Goal: Task Accomplishment & Management: Complete application form

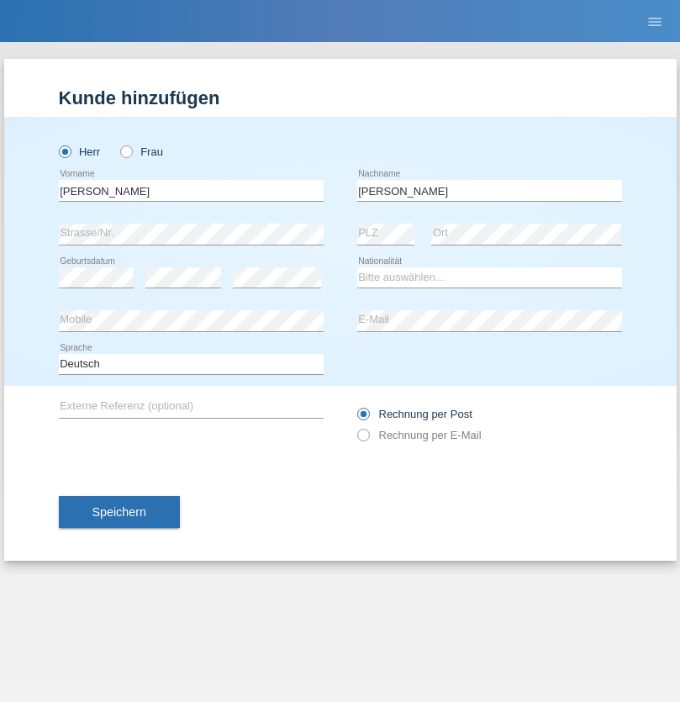
type input "Dos Santos Batista"
select select "BN"
select select "C"
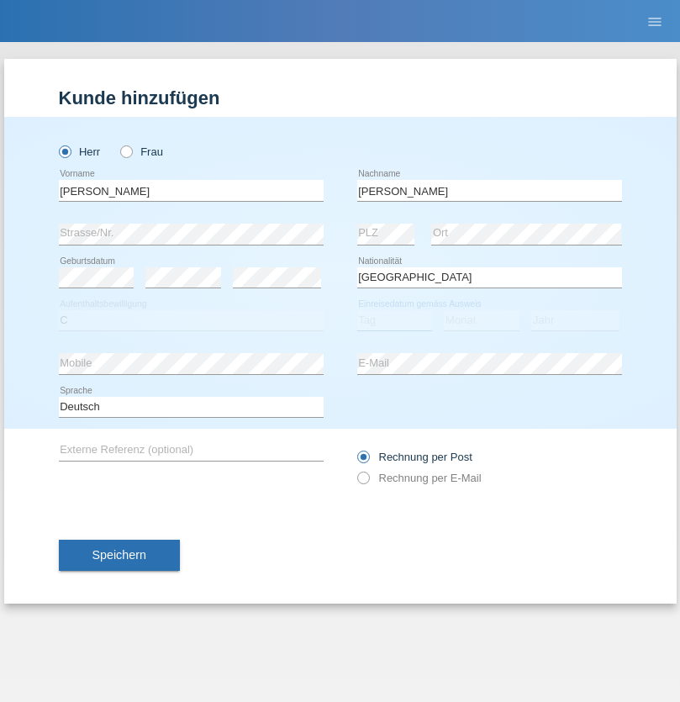
select select "15"
select select "06"
select select "2015"
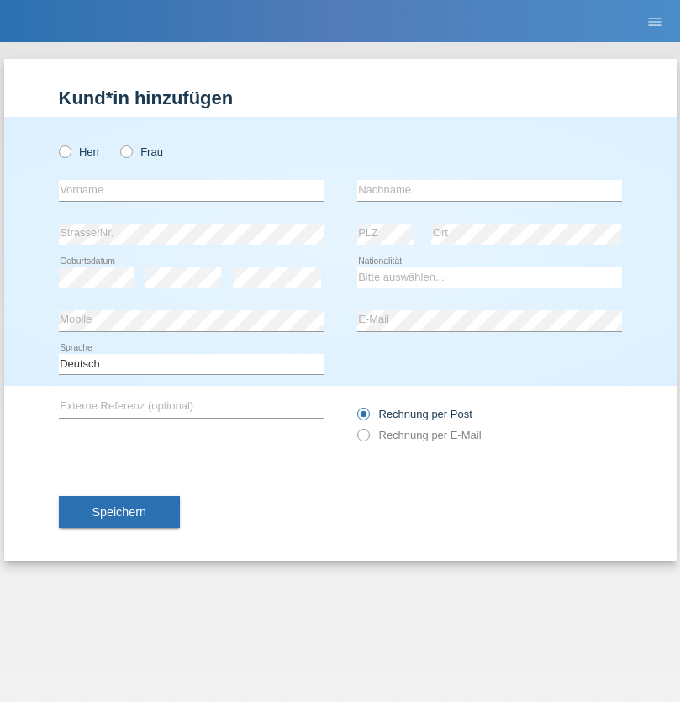
radio input "true"
click at [191, 190] on input "text" at bounding box center [191, 190] width 265 height 21
type input "[PERSON_NAME]"
click at [489, 190] on input "text" at bounding box center [489, 190] width 265 height 21
type input "Preid"
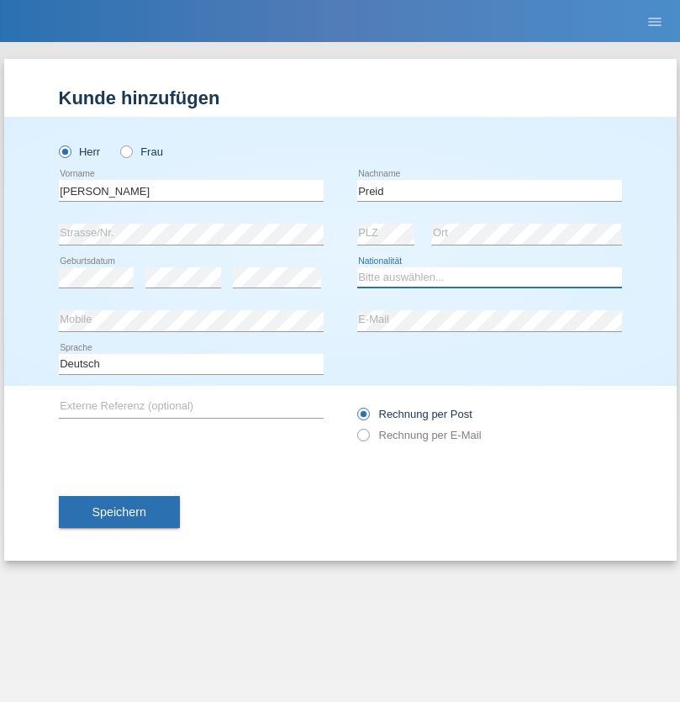
select select "CH"
